Goal: Task Accomplishment & Management: Use online tool/utility

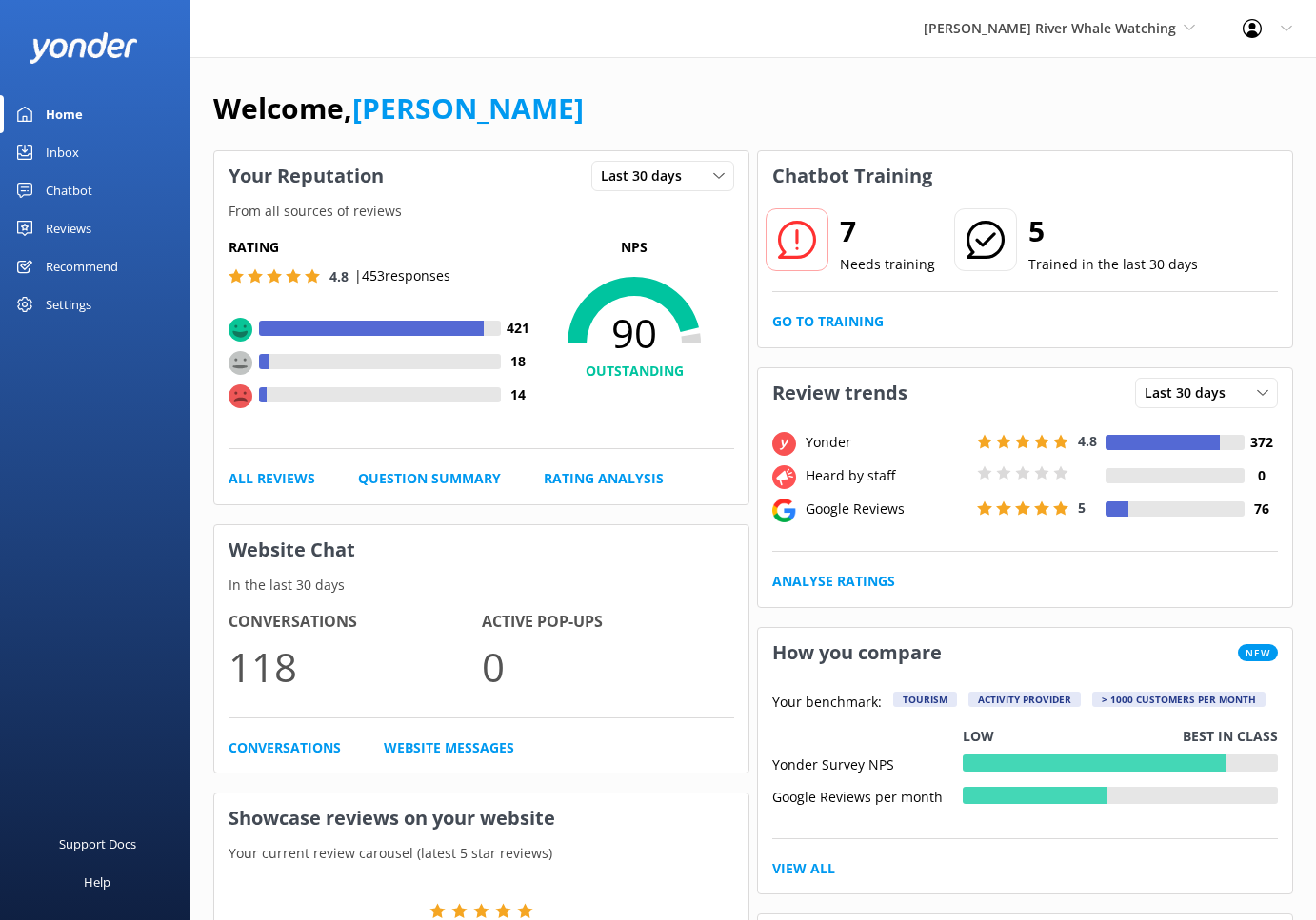
click at [91, 180] on div "Chatbot" at bounding box center [69, 190] width 47 height 38
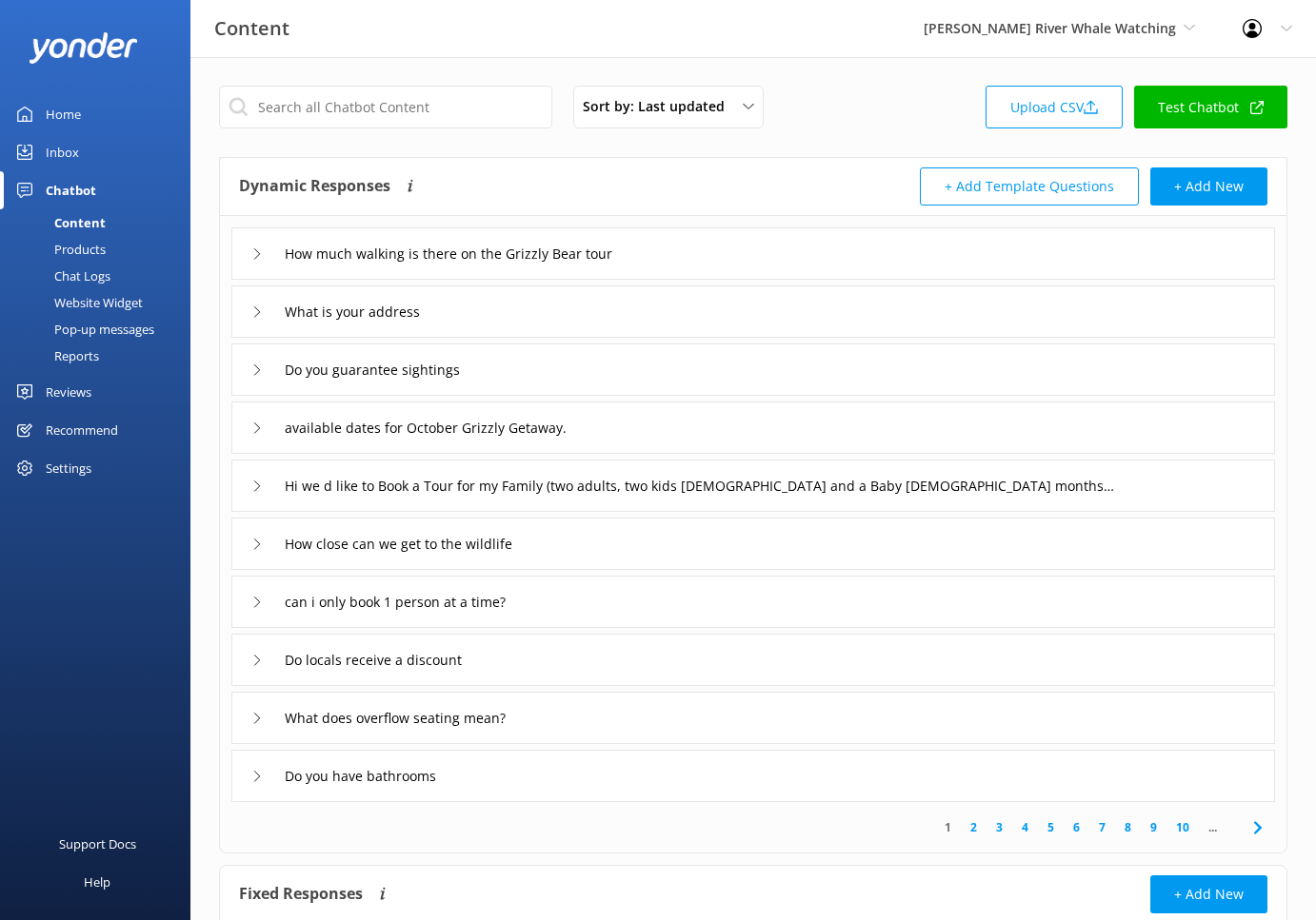
click at [121, 356] on link "Reports" at bounding box center [100, 356] width 179 height 27
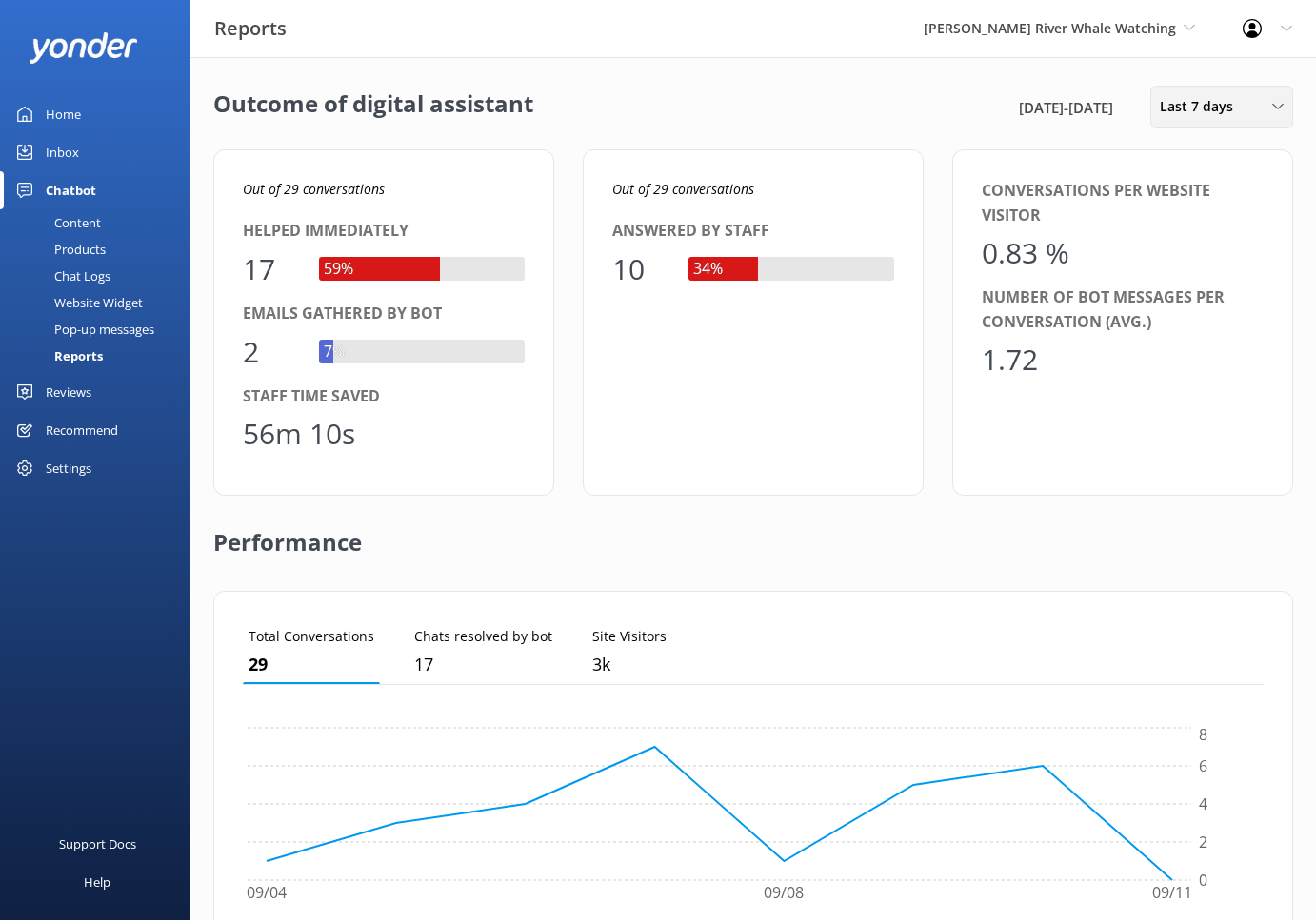
click at [1215, 97] on span "Last 7 days" at bounding box center [1202, 107] width 85 height 21
click at [1215, 195] on div "Last 30 days" at bounding box center [1195, 190] width 68 height 19
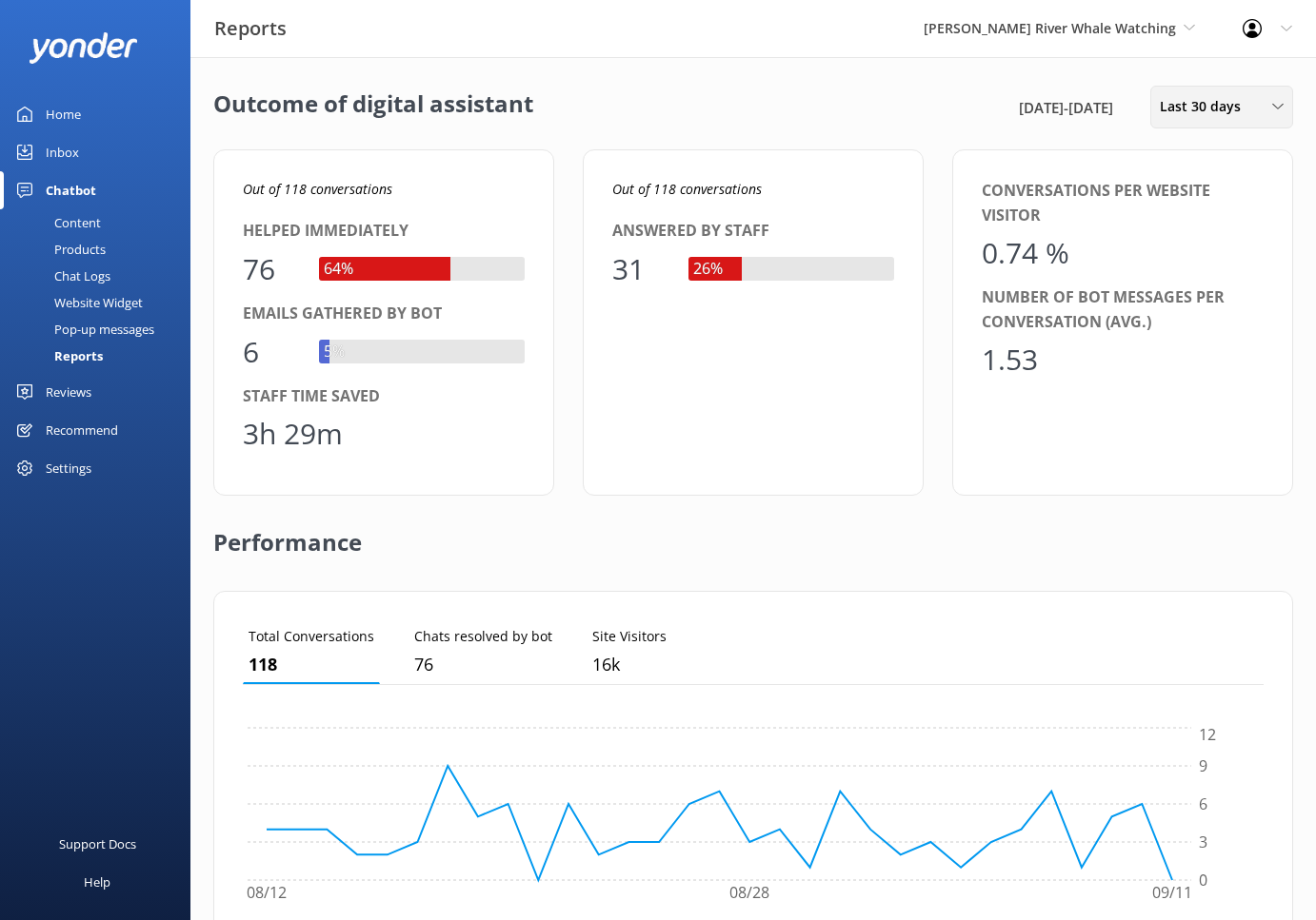
click at [1195, 117] on span "Last 30 days" at bounding box center [1206, 107] width 93 height 21
click at [1209, 280] on link "Last 90 days" at bounding box center [1236, 267] width 169 height 38
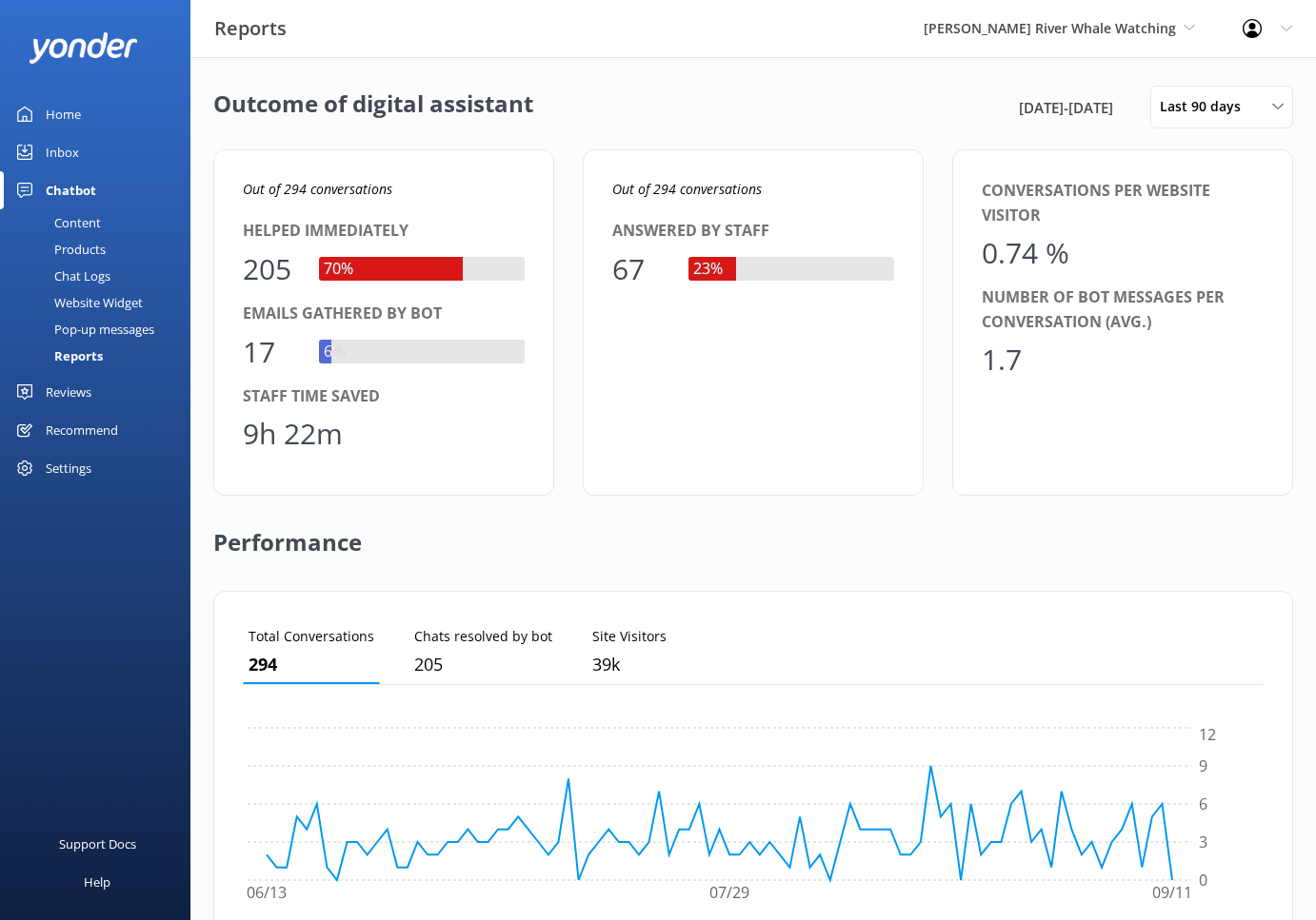
scroll to position [406, 0]
